Goal: Task Accomplishment & Management: Manage account settings

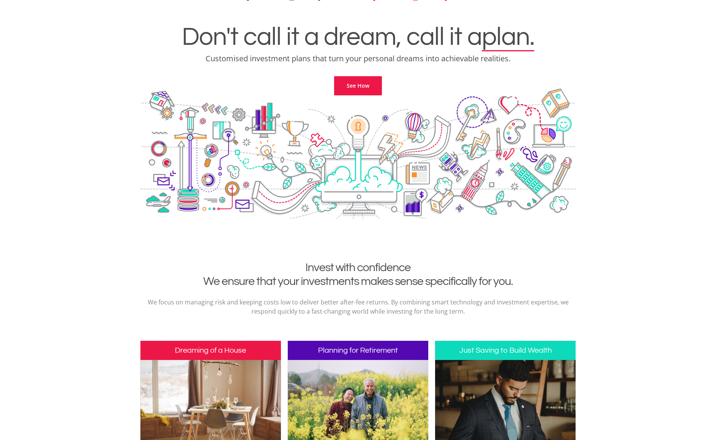
scroll to position [173, 0]
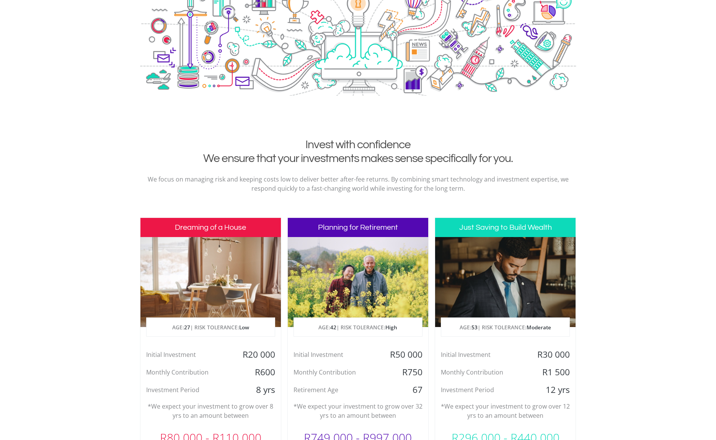
click at [346, 336] on p "AGE: [DEMOGRAPHIC_DATA] | RISK TOLERANCE: High" at bounding box center [358, 327] width 128 height 19
drag, startPoint x: 347, startPoint y: 327, endPoint x: 346, endPoint y: 321, distance: 5.9
click at [347, 327] on p "AGE: [DEMOGRAPHIC_DATA] | RISK TOLERANCE: High" at bounding box center [358, 327] width 128 height 19
drag, startPoint x: 630, startPoint y: 103, endPoint x: 624, endPoint y: 107, distance: 7.4
click at [630, 103] on div "Don't call it a dream, call it a plan. Customised investment plans that turn yo…" at bounding box center [358, 10] width 704 height 256
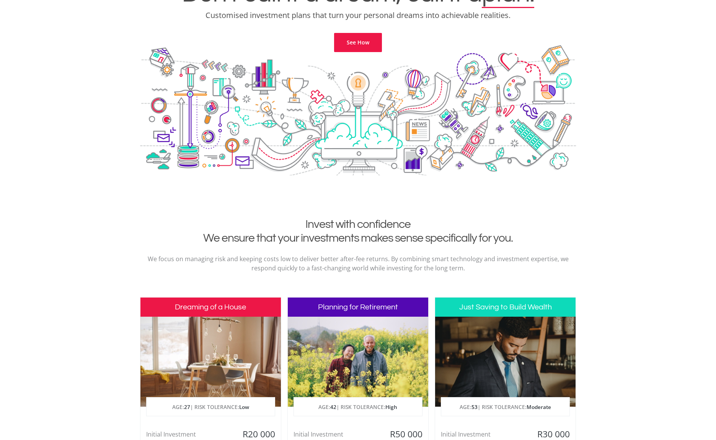
scroll to position [0, 0]
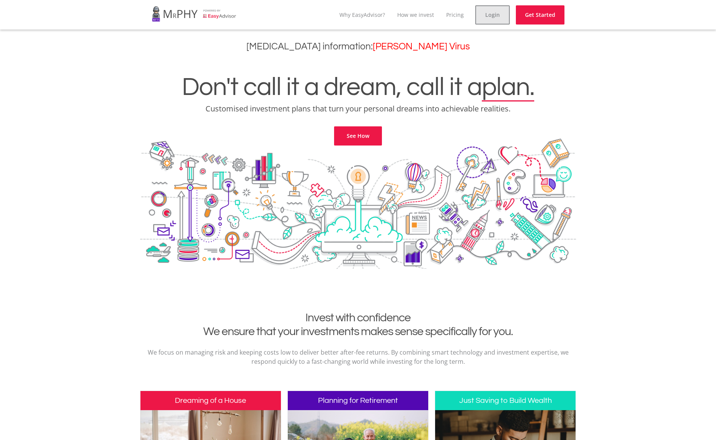
click at [485, 17] on link "Login" at bounding box center [492, 14] width 34 height 19
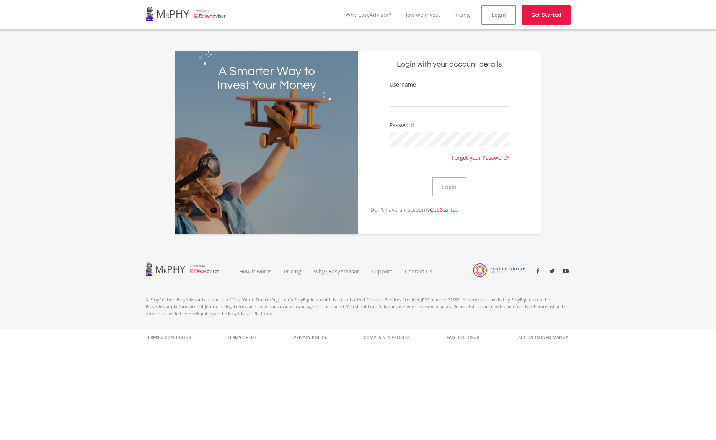
click at [428, 107] on div "Username" at bounding box center [449, 97] width 120 height 34
click at [428, 104] on input "Username" at bounding box center [449, 98] width 120 height 15
